Goal: Information Seeking & Learning: Learn about a topic

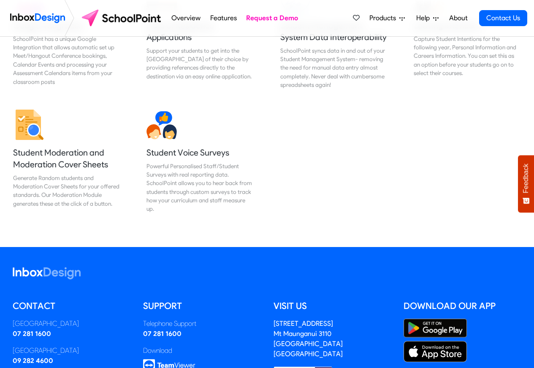
scroll to position [1012, 0]
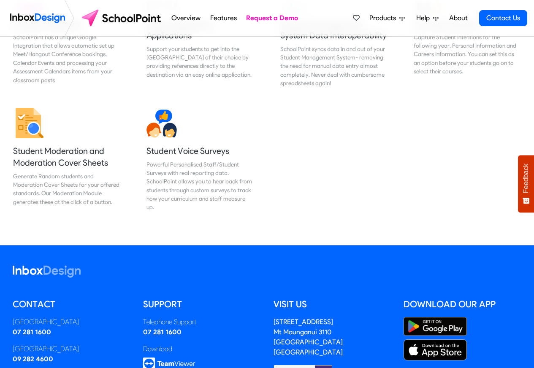
click at [372, 17] on span "Products" at bounding box center [384, 18] width 30 height 10
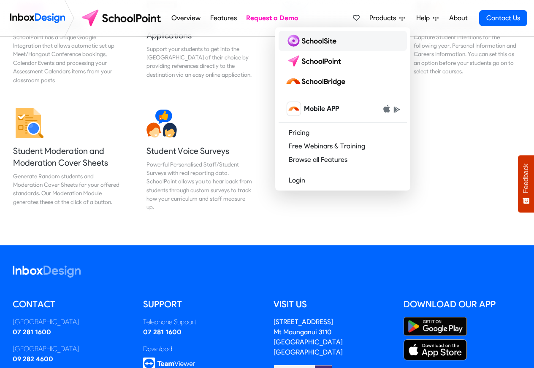
click at [326, 44] on img at bounding box center [312, 40] width 54 height 13
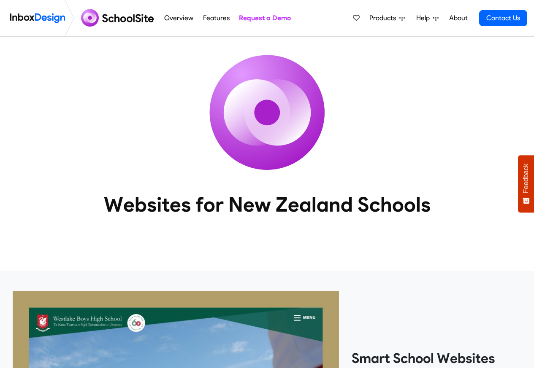
click at [382, 14] on span "Products" at bounding box center [384, 18] width 30 height 10
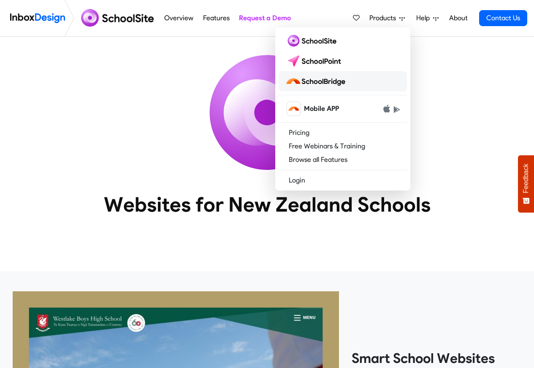
click at [319, 81] on img at bounding box center [316, 81] width 63 height 13
